Goal: Transaction & Acquisition: Purchase product/service

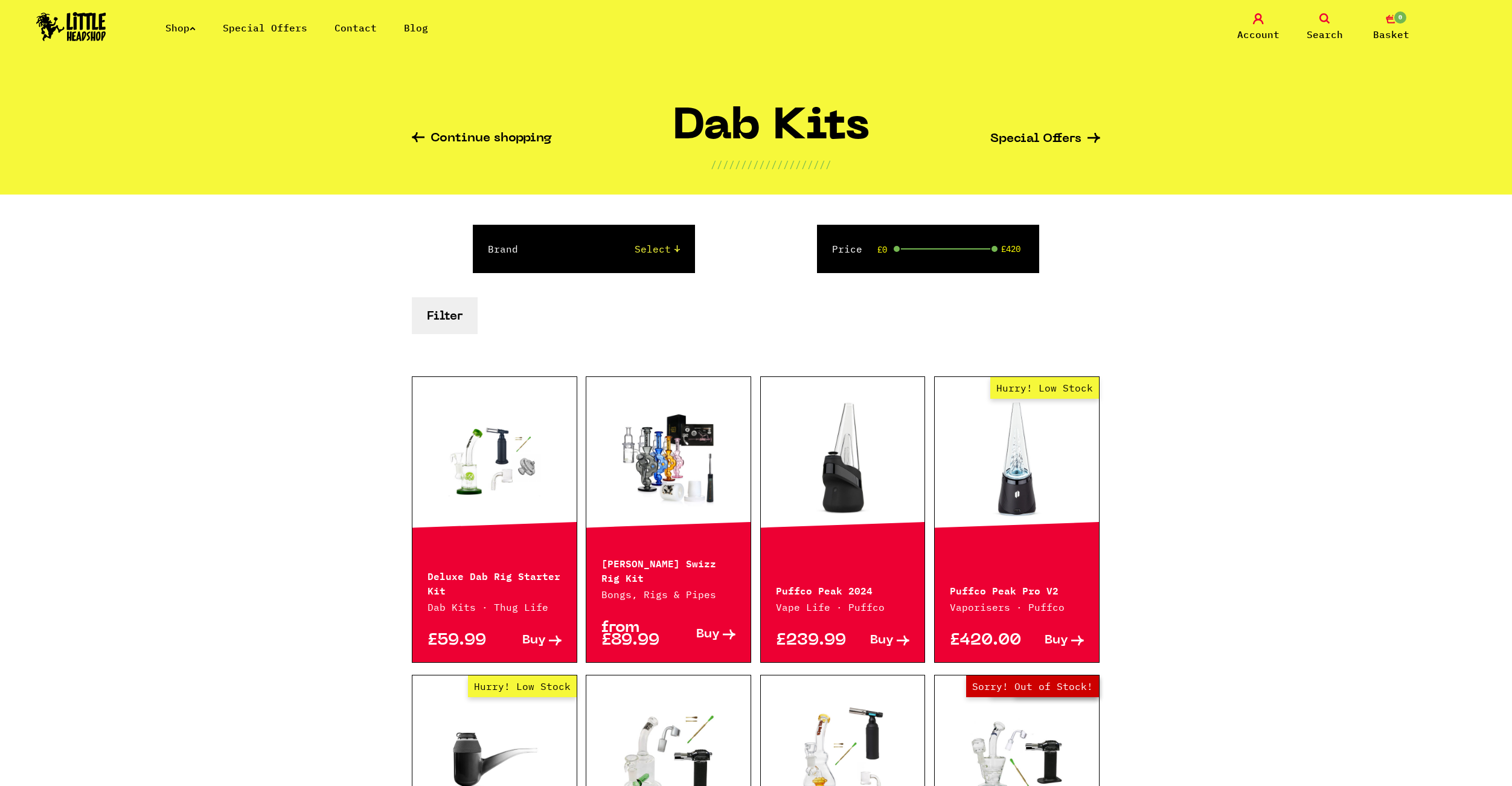
click at [492, 465] on link at bounding box center [494, 458] width 165 height 120
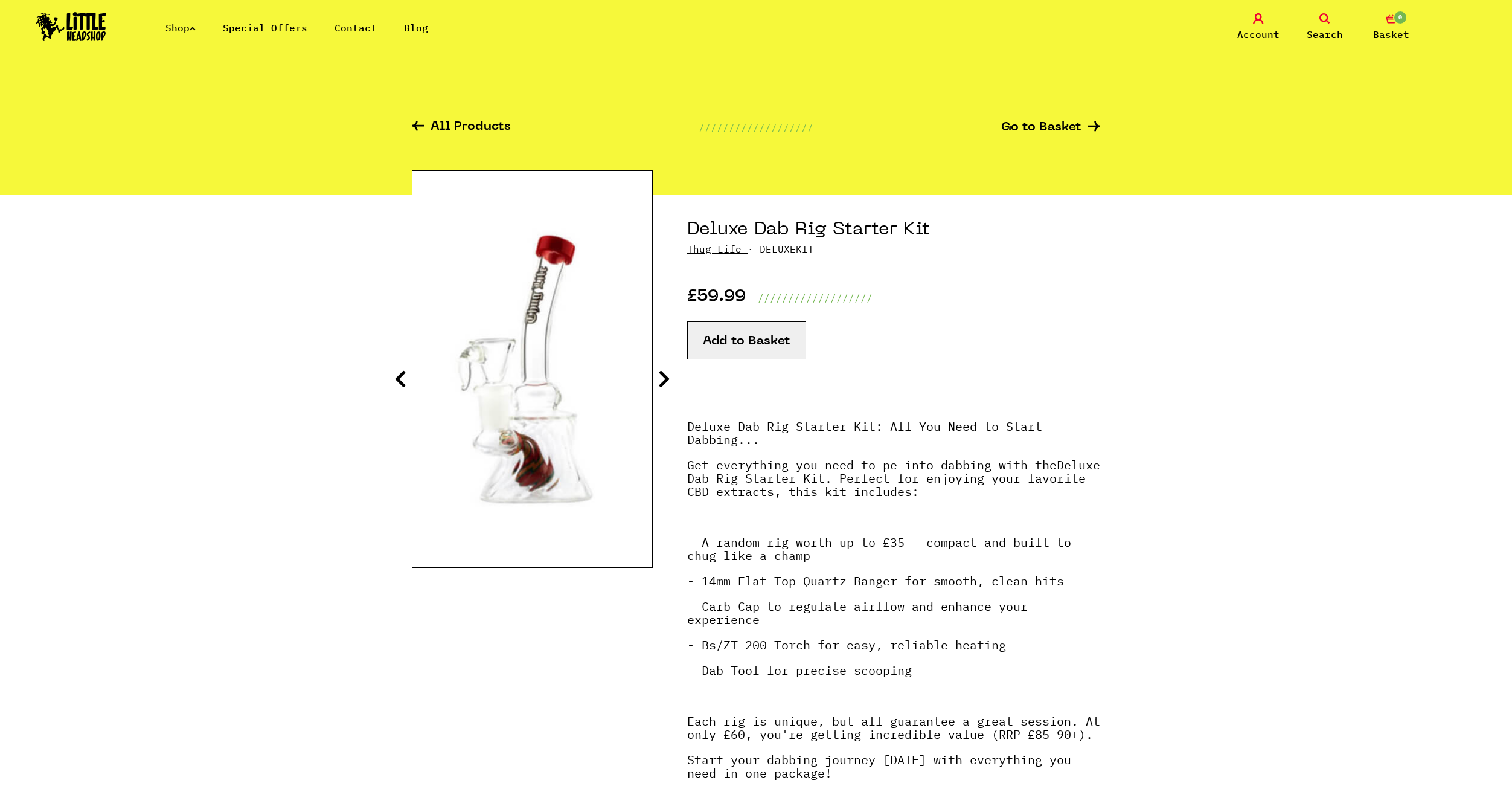
click at [659, 380] on icon at bounding box center [664, 379] width 12 height 20
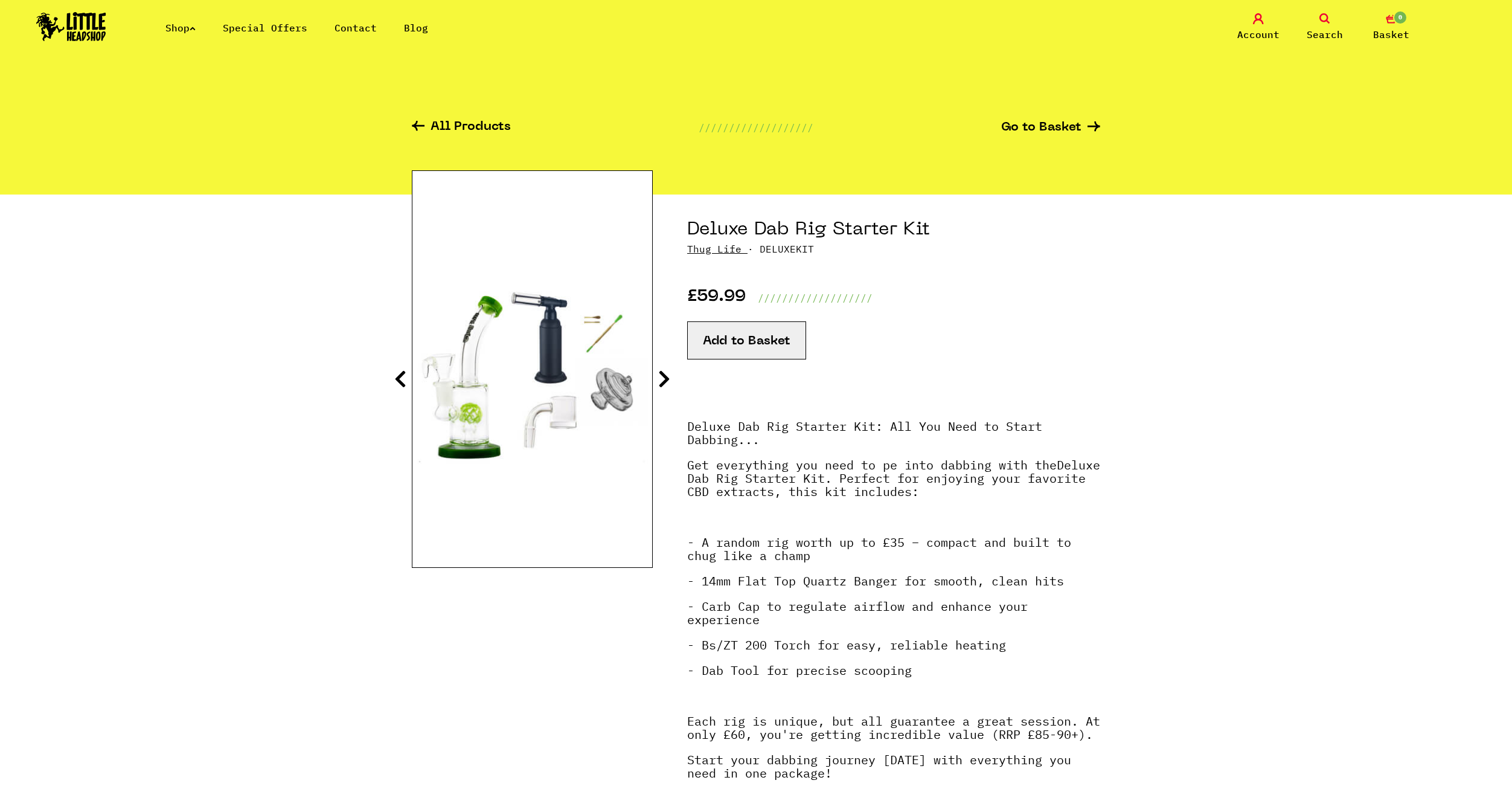
click at [482, 130] on link "All Products" at bounding box center [461, 128] width 99 height 14
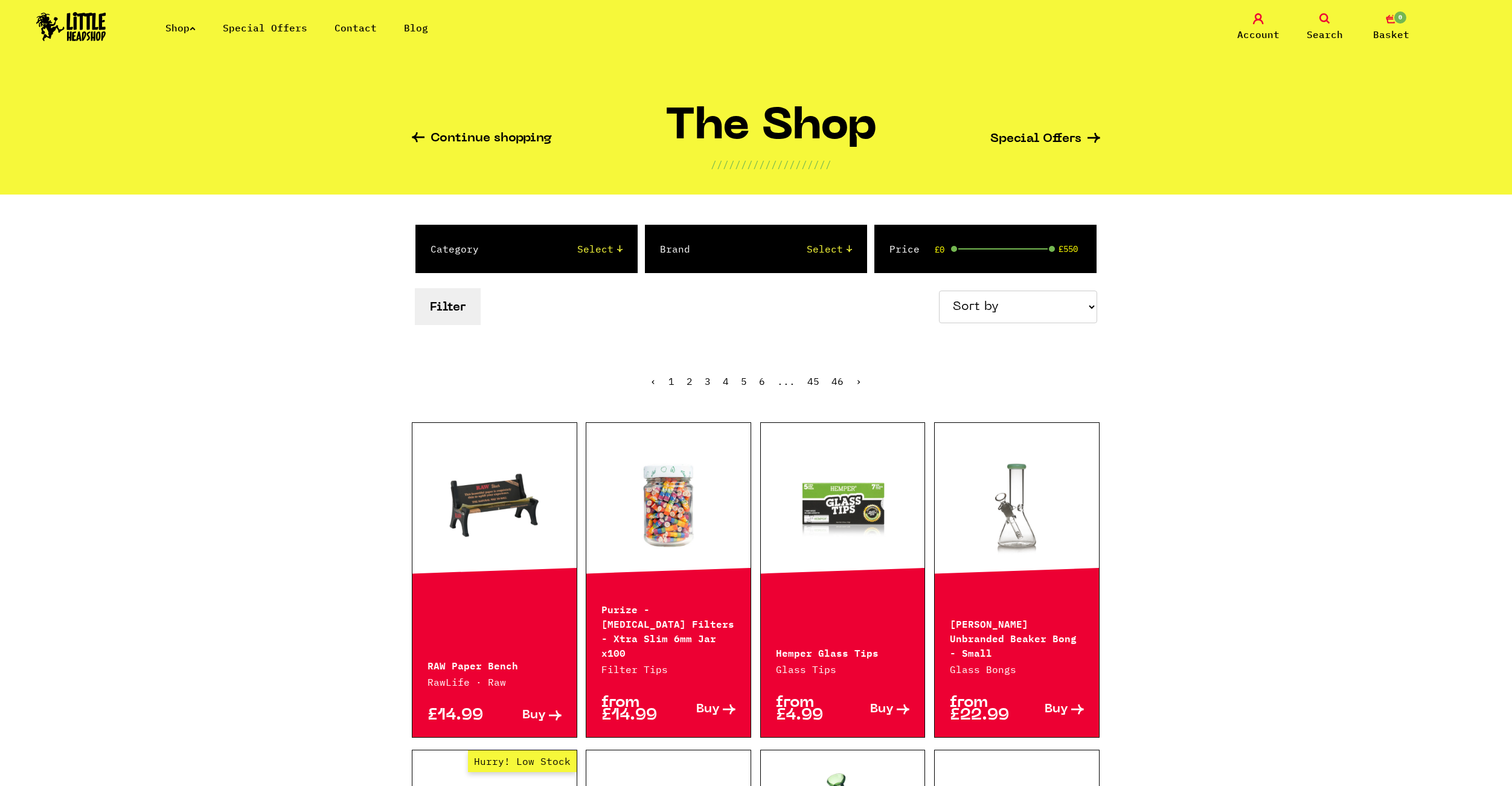
click at [590, 249] on select "Select 2 Piece 3 Piece 4 Piece 420/710 LIFE Acrylic Bongs Ashtrays Backwoods Ba…" at bounding box center [562, 249] width 119 height 14
select select "22"
click at [503, 242] on select "Select 2 Piece 3 Piece 4 Piece 420/710 LIFE Acrylic Bongs Ashtrays Backwoods Ba…" at bounding box center [562, 249] width 119 height 14
click at [468, 311] on button "Filter" at bounding box center [448, 306] width 66 height 37
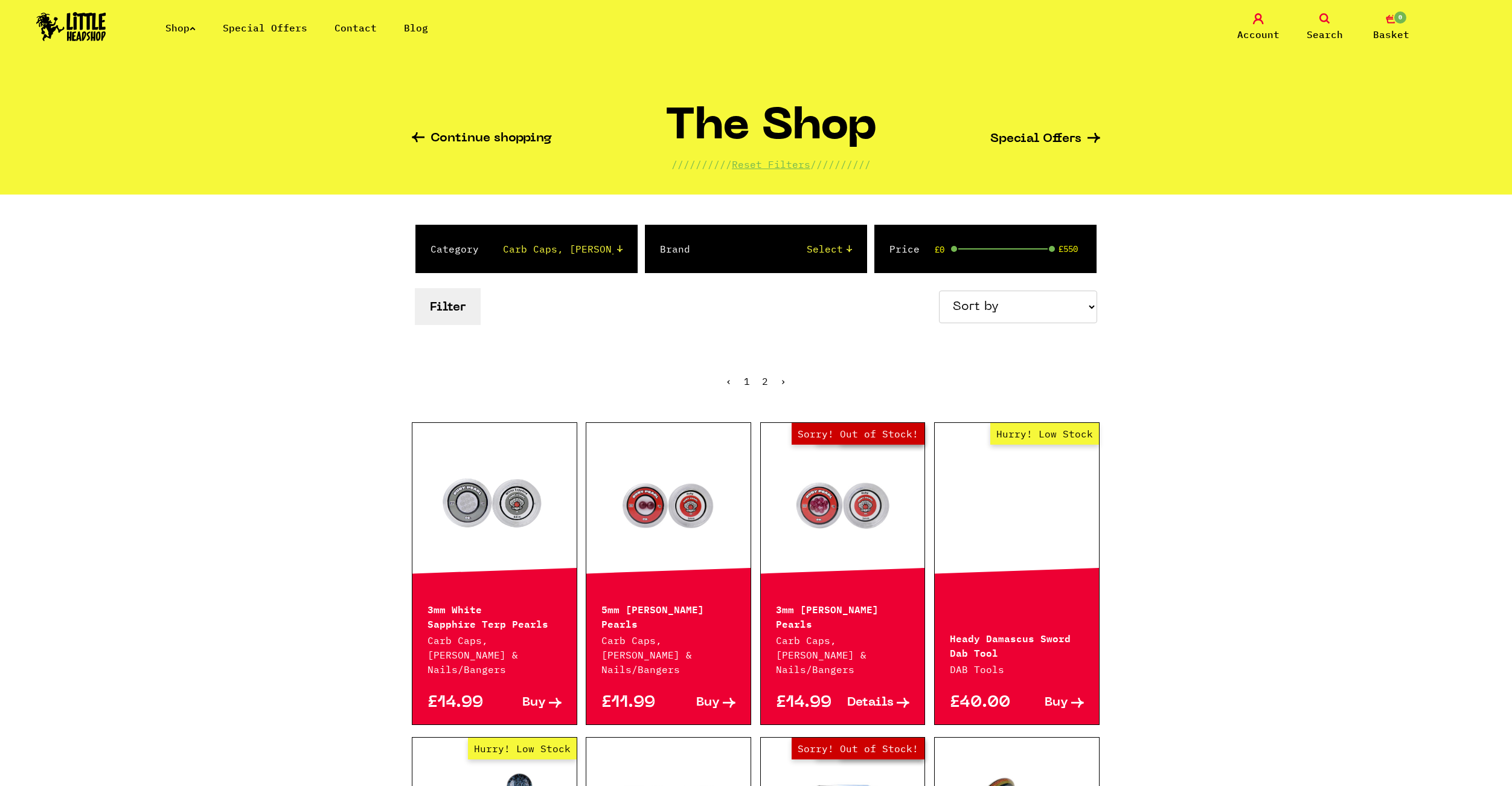
click at [503, 249] on select "Select 2 Piece 3 Piece 4 Piece 420/710 LIFE Acrylic Bongs Ashtrays Backwoods Ba…" at bounding box center [562, 249] width 119 height 14
select select "7"
click at [503, 242] on select "Select 2 Piece 3 Piece 4 Piece 420/710 LIFE Acrylic Bongs Ashtrays Backwoods Ba…" at bounding box center [562, 249] width 119 height 14
click at [447, 308] on button "Filter" at bounding box center [448, 306] width 66 height 37
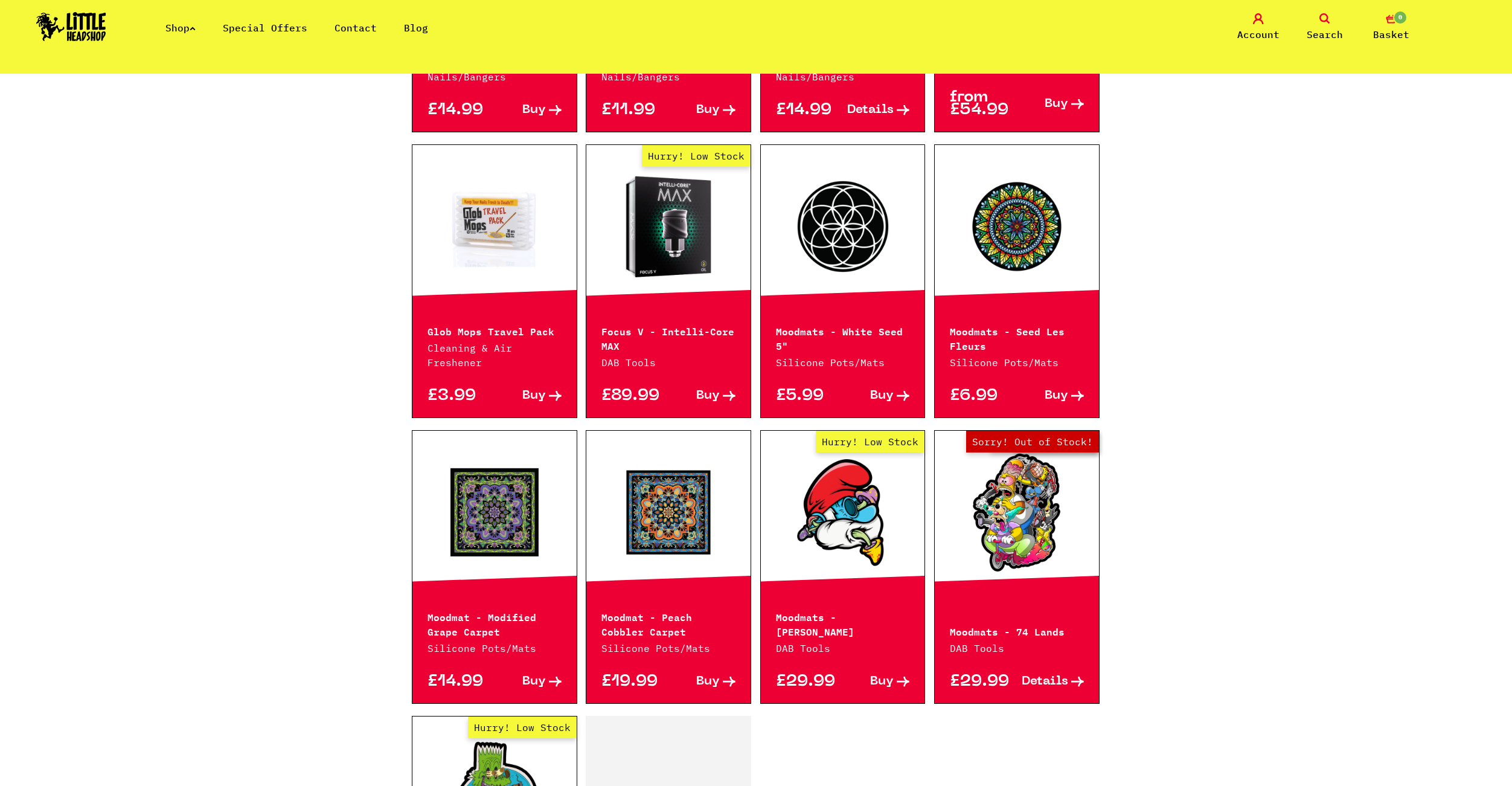
scroll to position [1147, 0]
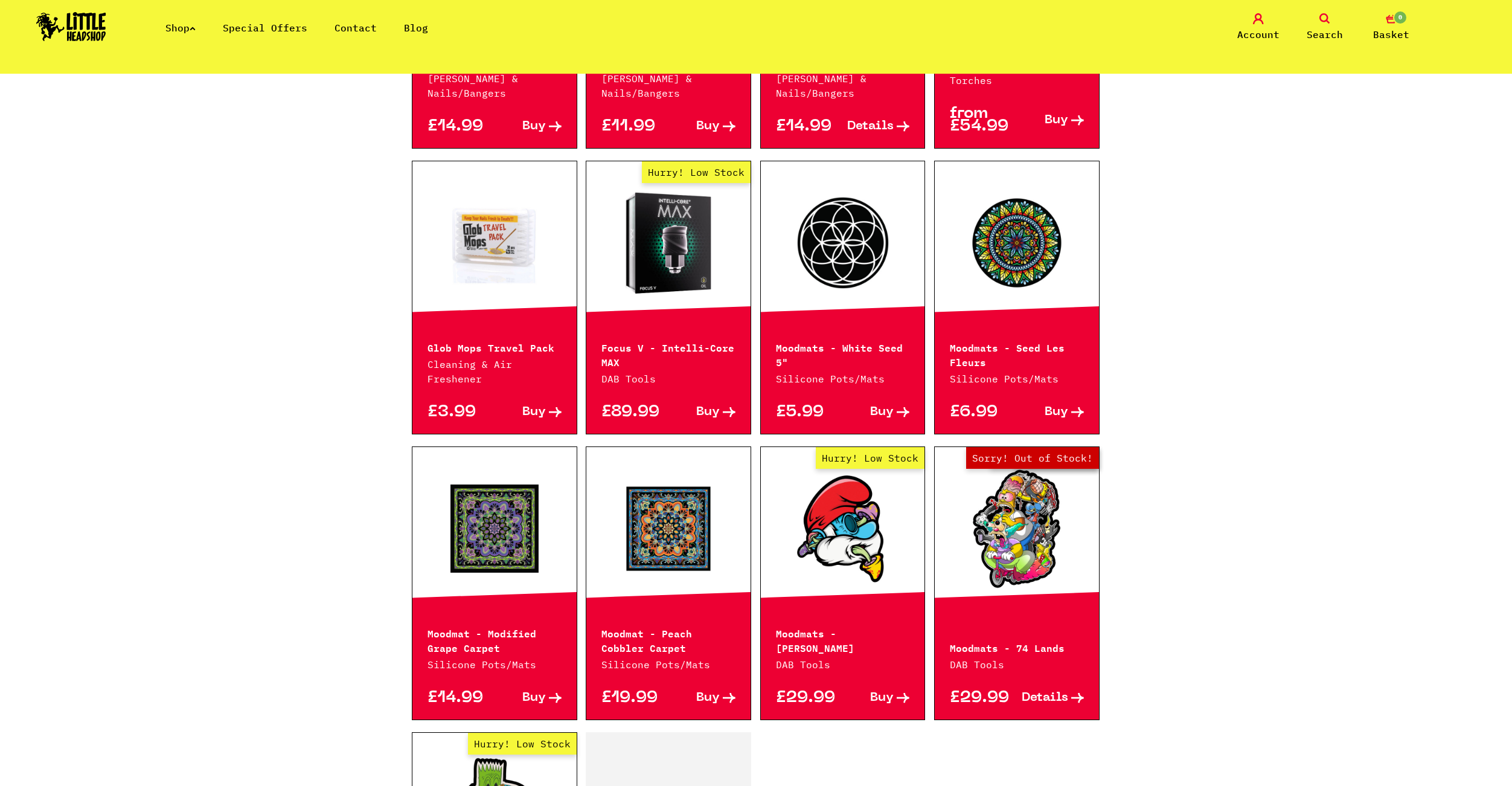
click at [826, 233] on link at bounding box center [843, 243] width 165 height 120
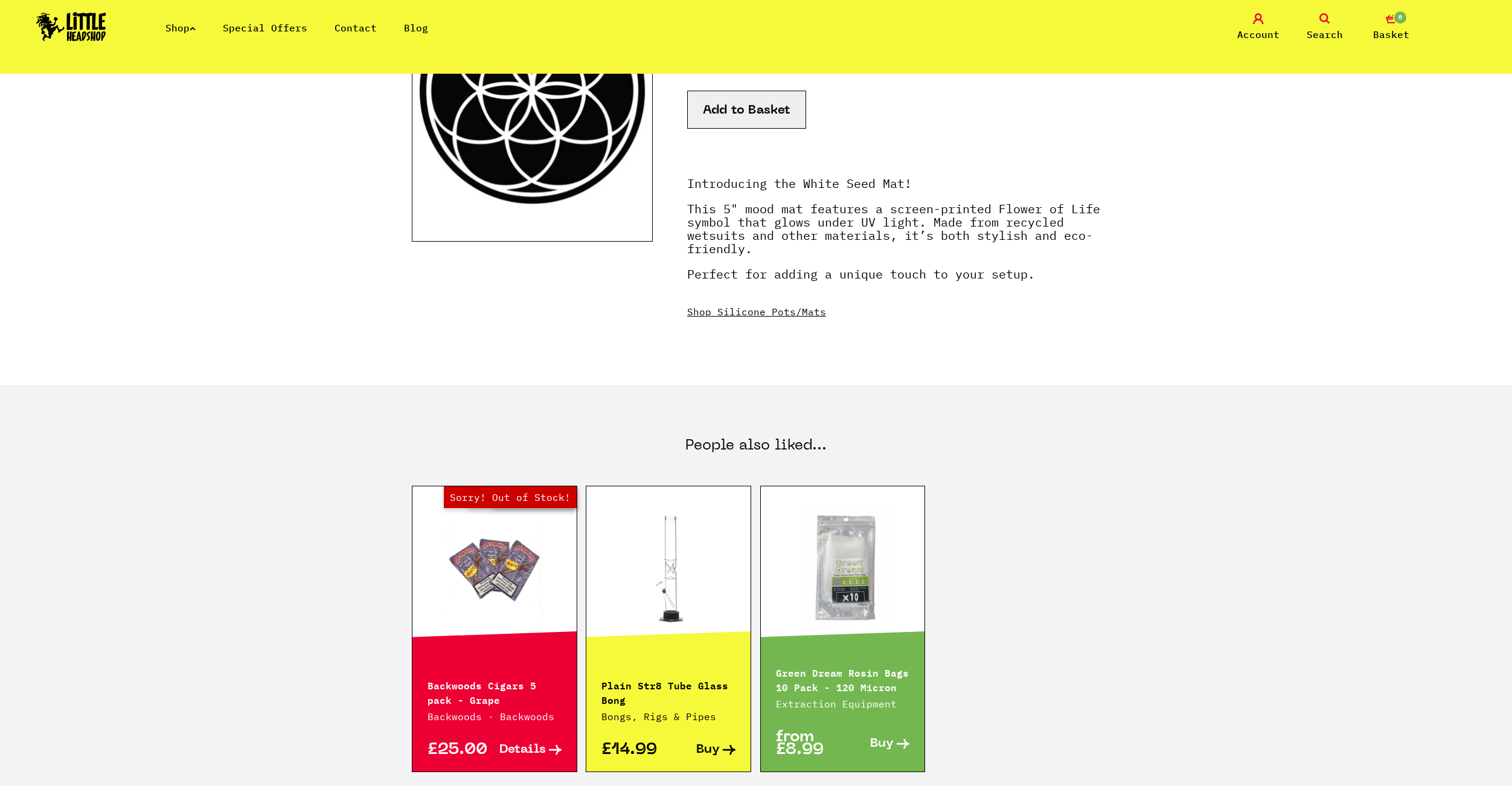
scroll to position [242, 0]
